Goal: Book appointment/travel/reservation

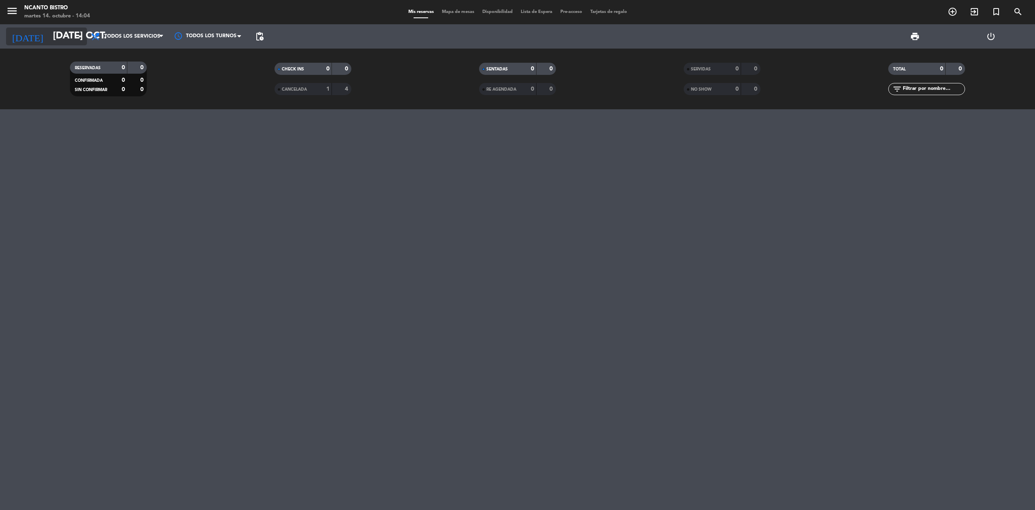
click at [77, 32] on icon "arrow_drop_down" at bounding box center [80, 37] width 10 height 10
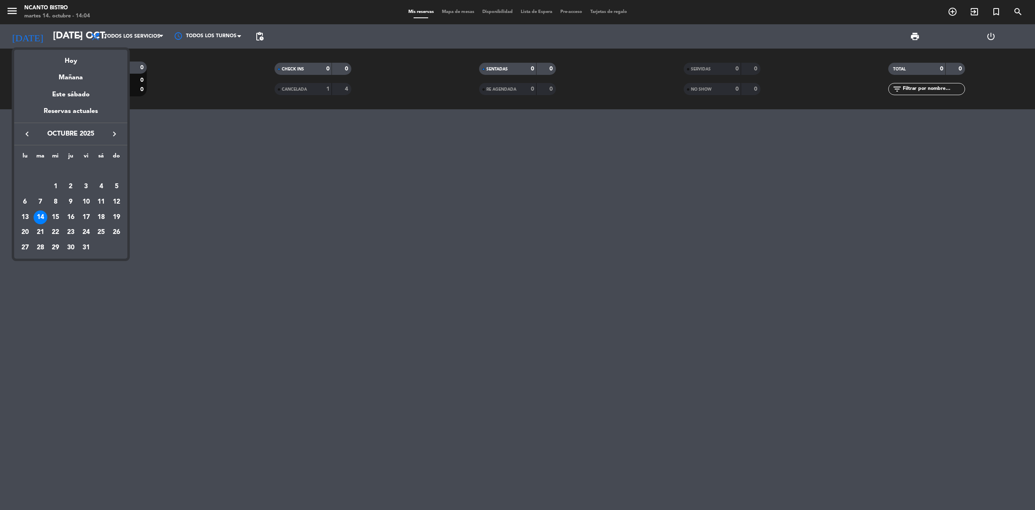
click at [117, 131] on icon "keyboard_arrow_right" at bounding box center [115, 134] width 10 height 10
click at [117, 169] on div "2" at bounding box center [117, 172] width 14 height 14
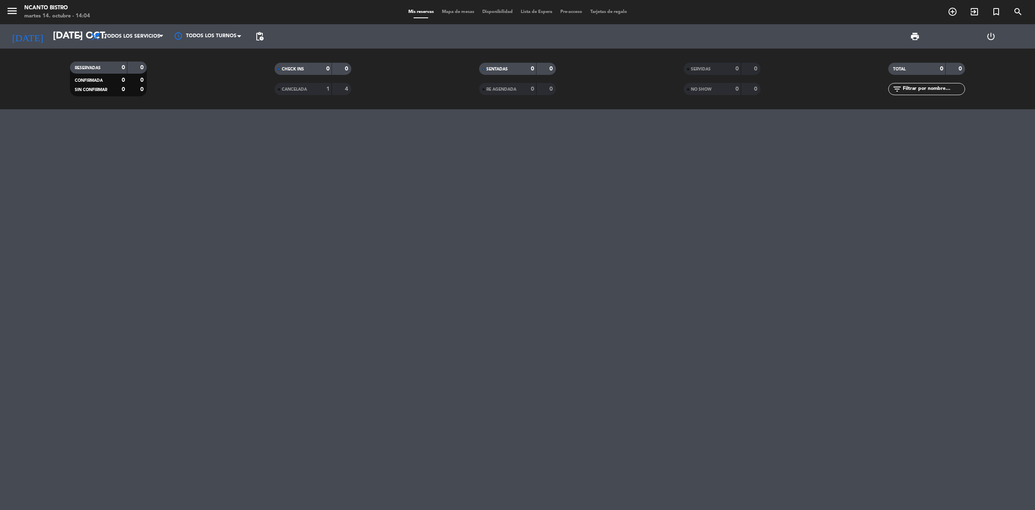
type input "dom. [DATE]"
click at [955, 7] on icon "add_circle_outline" at bounding box center [953, 12] width 10 height 10
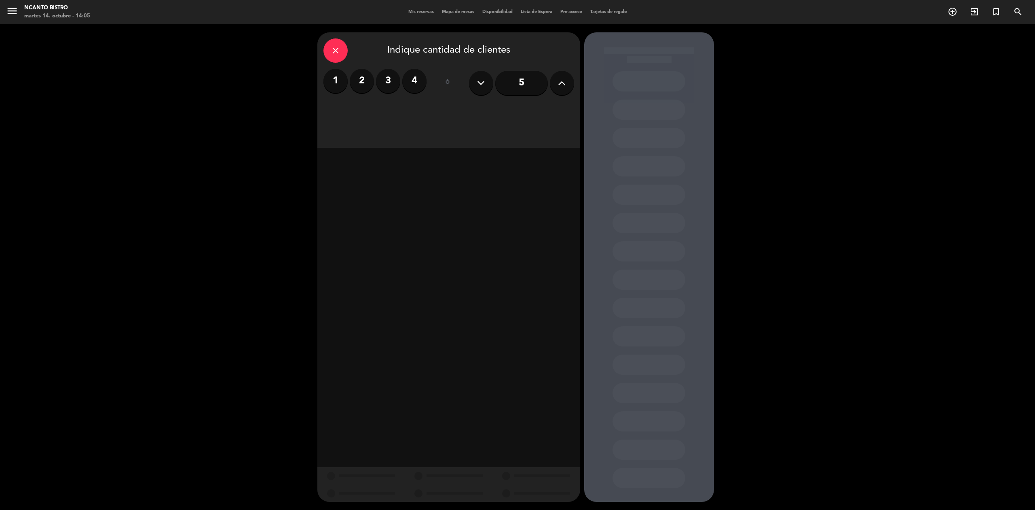
click at [554, 86] on button at bounding box center [562, 83] width 24 height 24
click at [463, 104] on div "Almuerzo" at bounding box center [449, 111] width 82 height 16
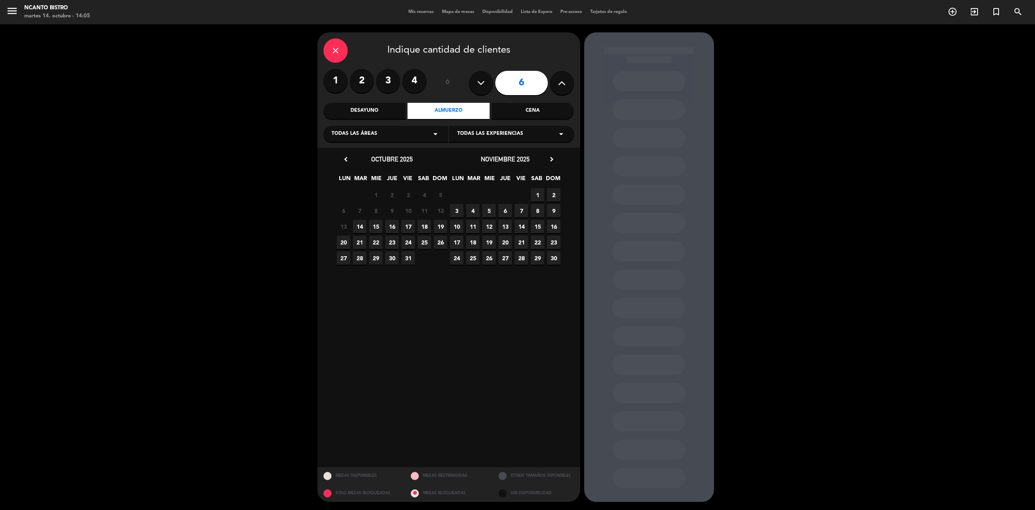
click at [559, 198] on span "2" at bounding box center [553, 194] width 13 height 13
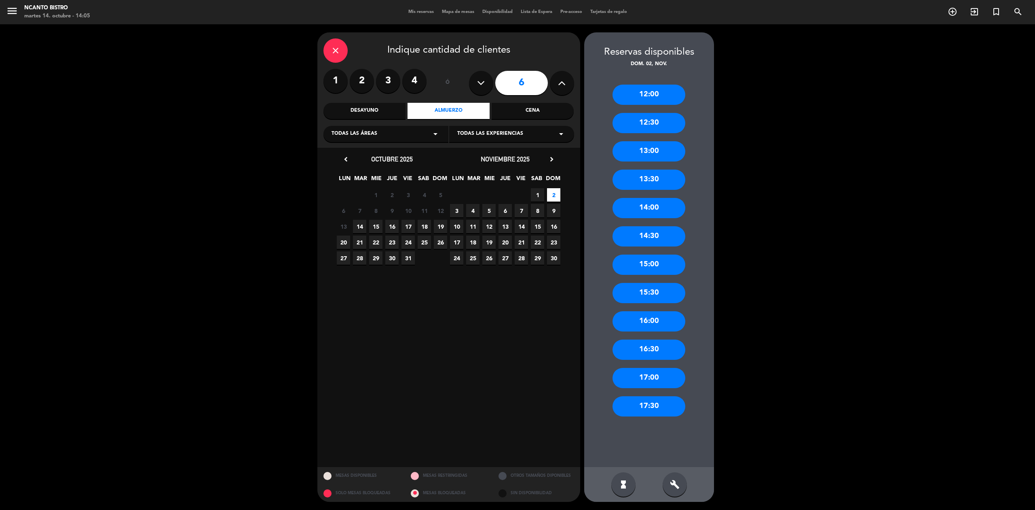
click at [635, 182] on div "13:30" at bounding box center [649, 179] width 73 height 20
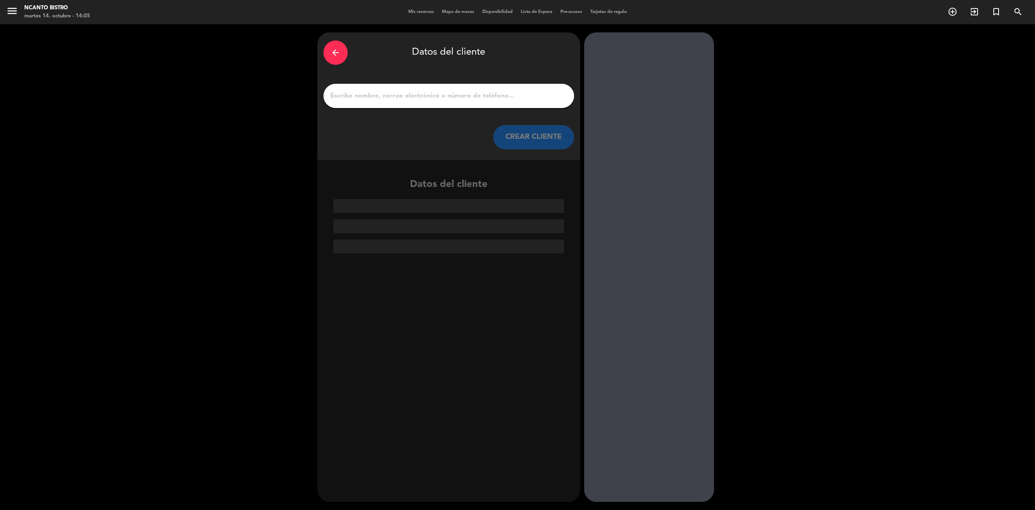
click at [365, 103] on div at bounding box center [449, 96] width 251 height 24
paste input "[PERSON_NAME]"
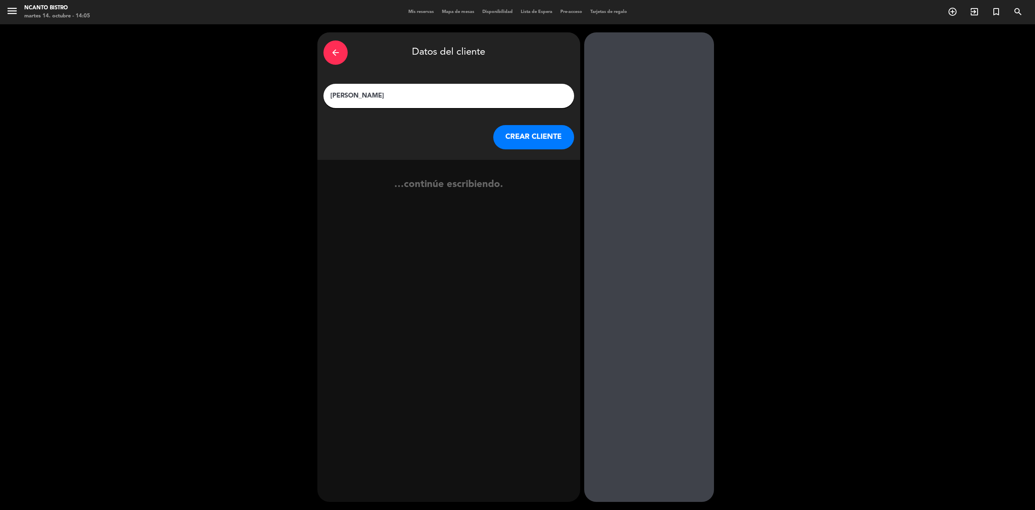
type input "[PERSON_NAME]"
click at [506, 139] on button "CREAR CLIENTE" at bounding box center [533, 137] width 81 height 24
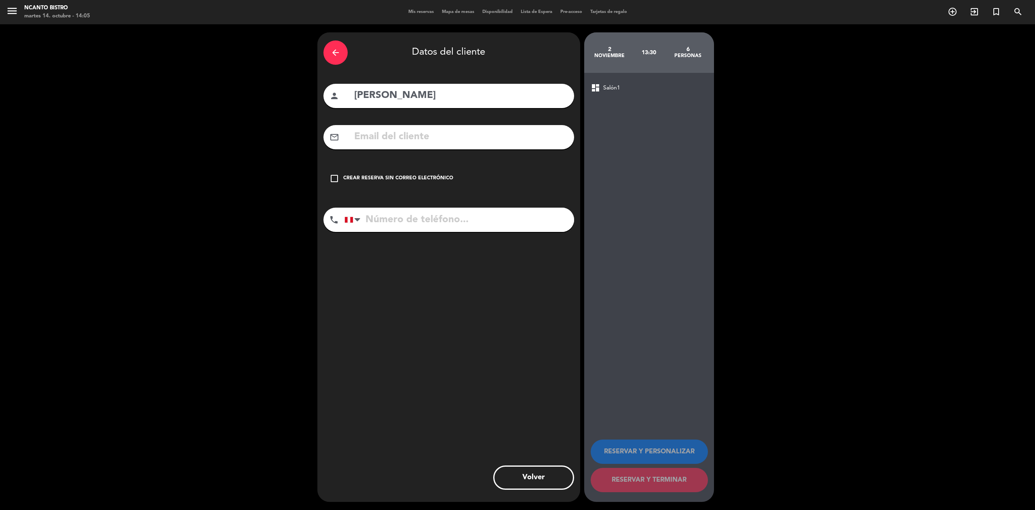
click at [334, 179] on icon "check_box_outline_blank" at bounding box center [335, 178] width 10 height 10
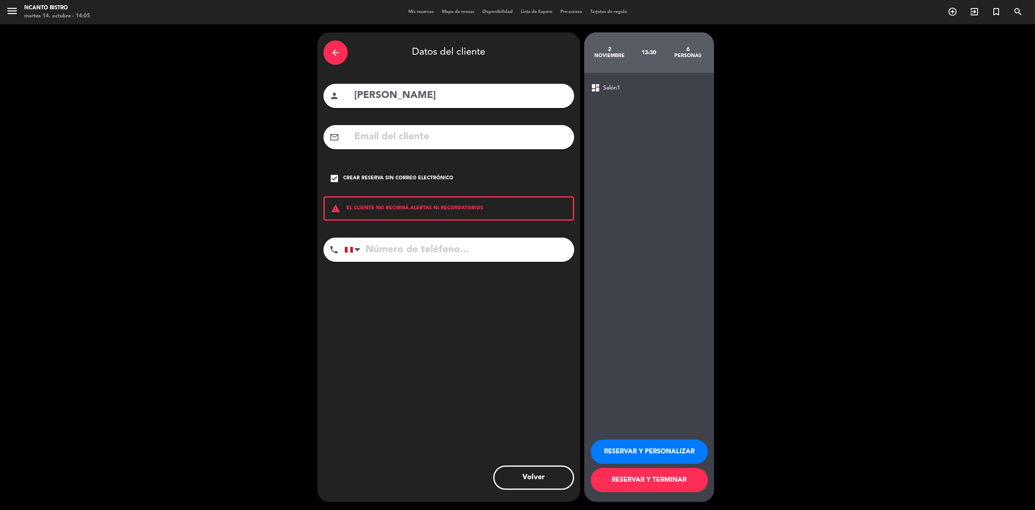
drag, startPoint x: 382, startPoint y: 262, endPoint x: 381, endPoint y: 256, distance: 6.6
paste input "999 410 440"
type input "999 410 440"
click at [338, 49] on icon "arrow_back" at bounding box center [336, 53] width 10 height 10
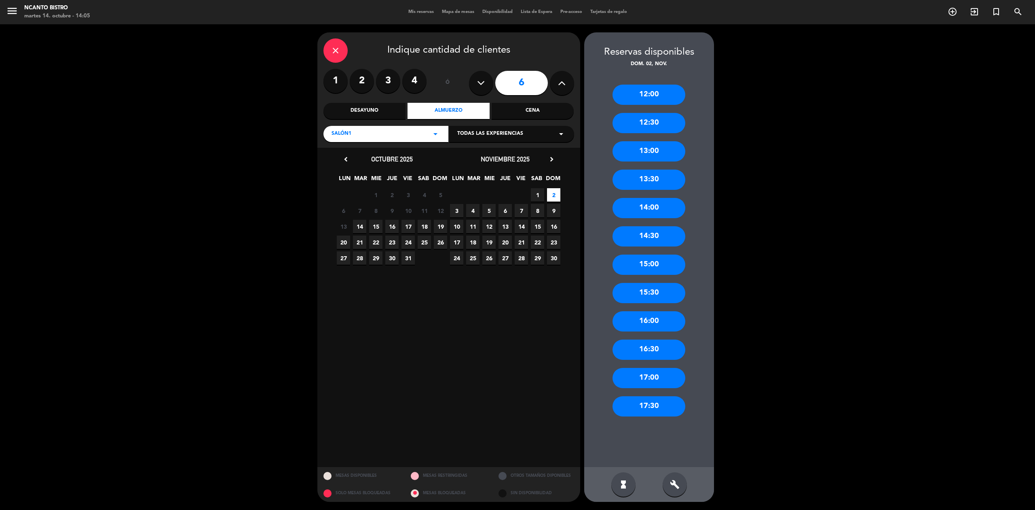
drag, startPoint x: 380, startPoint y: 135, endPoint x: 376, endPoint y: 136, distance: 4.4
click at [379, 135] on div "Salón1 arrow_drop_down" at bounding box center [386, 134] width 125 height 16
click at [351, 201] on div "Terraza." at bounding box center [386, 202] width 109 height 8
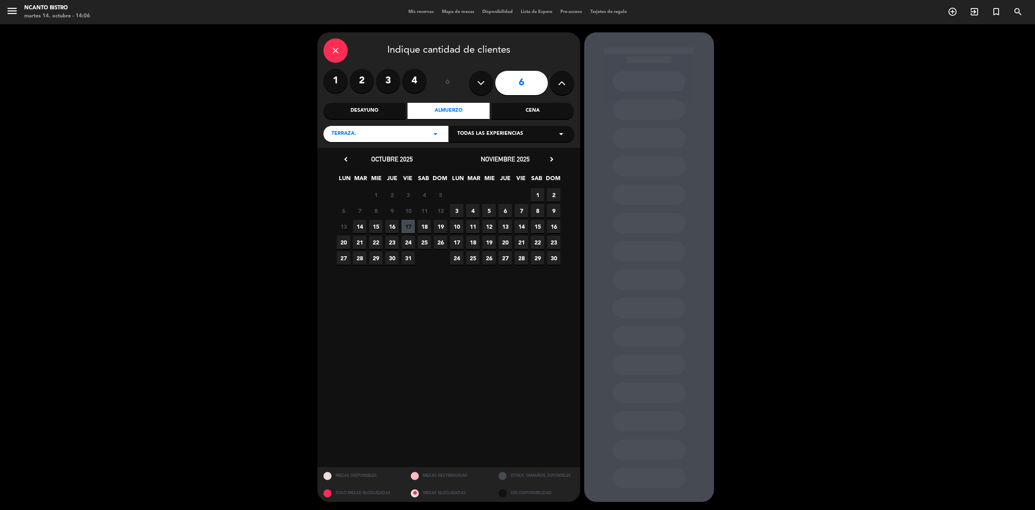
click at [550, 198] on span "2" at bounding box center [553, 194] width 13 height 13
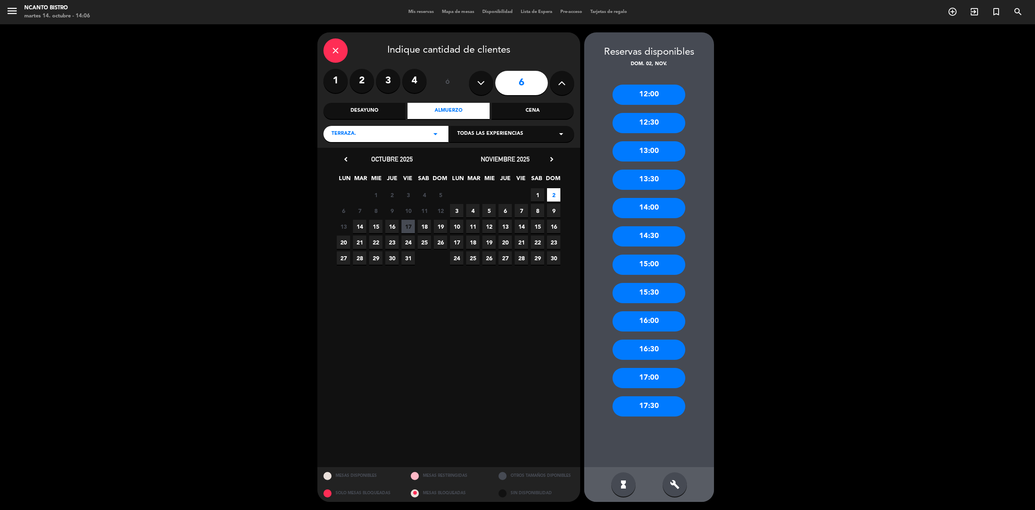
click at [656, 173] on div "13:30" at bounding box center [649, 179] width 73 height 20
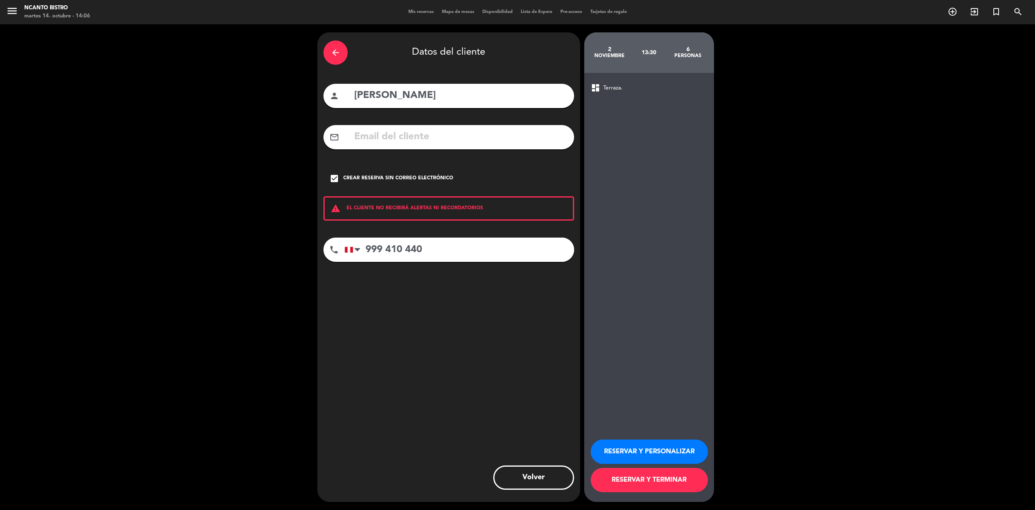
click at [640, 479] on button "RESERVAR Y TERMINAR" at bounding box center [649, 480] width 117 height 24
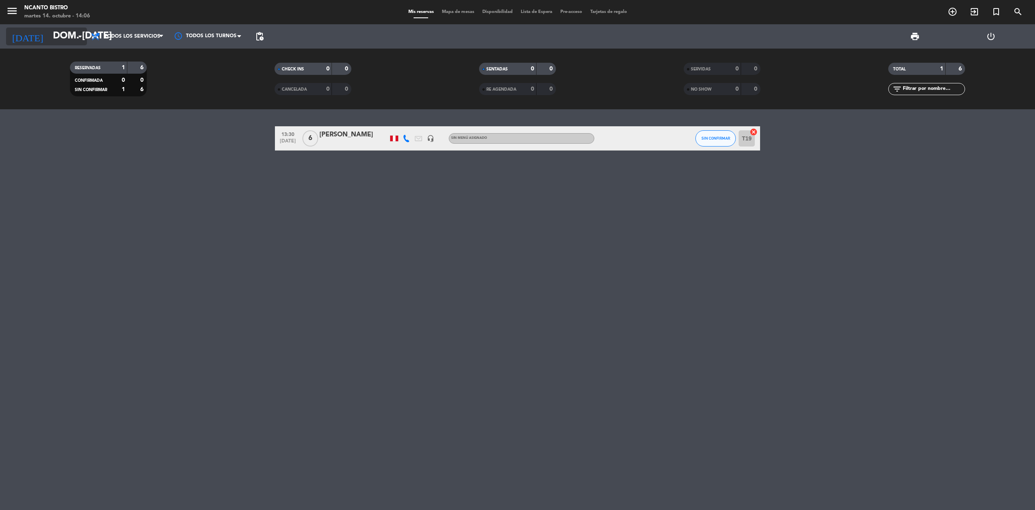
click at [54, 32] on input "dom. [DATE]" at bounding box center [109, 36] width 120 height 19
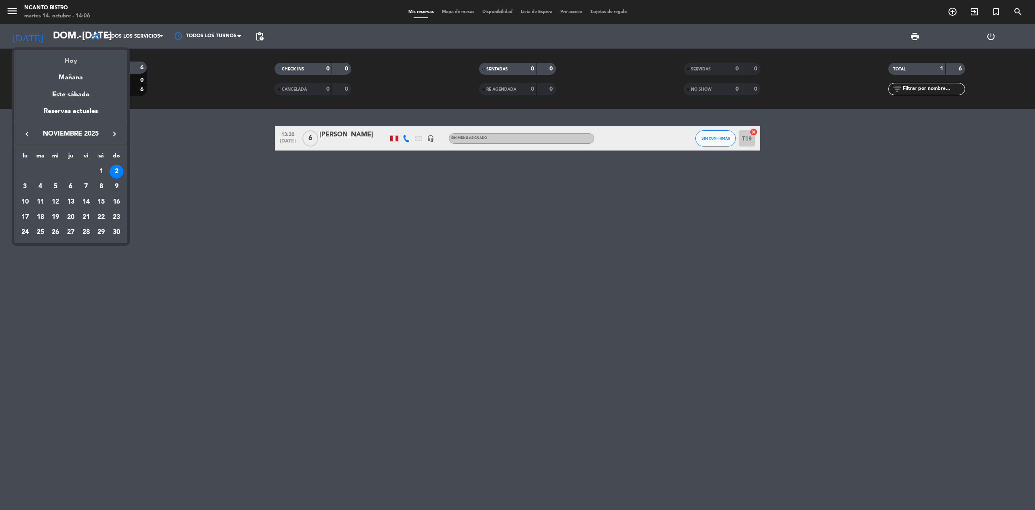
click at [63, 59] on div "Hoy" at bounding box center [70, 58] width 113 height 17
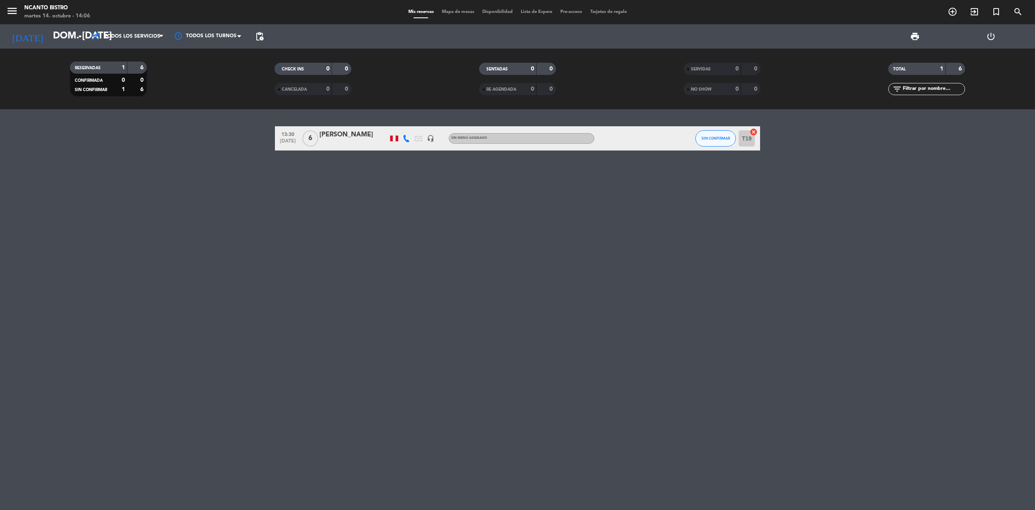
type input "[DATE] oct."
